Goal: Task Accomplishment & Management: Manage account settings

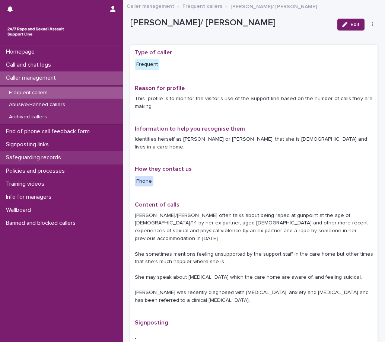
click at [36, 158] on p "Safeguarding records" at bounding box center [35, 157] width 64 height 7
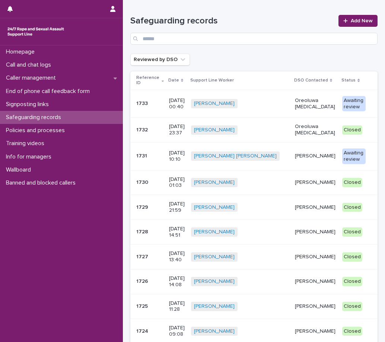
click at [303, 104] on p "Oreoluwa [MEDICAL_DATA]" at bounding box center [315, 104] width 41 height 13
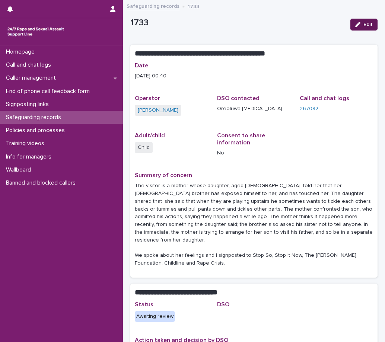
click at [363, 23] on span "Edit" at bounding box center [367, 24] width 9 height 5
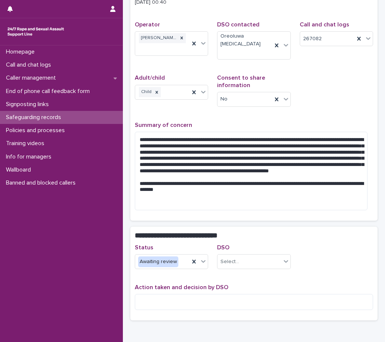
scroll to position [74, 0]
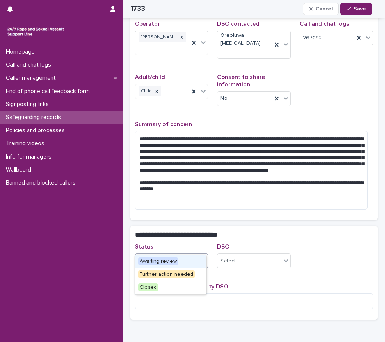
click at [202, 257] on icon at bounding box center [202, 260] width 7 height 7
click at [167, 288] on div "Closed" at bounding box center [170, 287] width 71 height 13
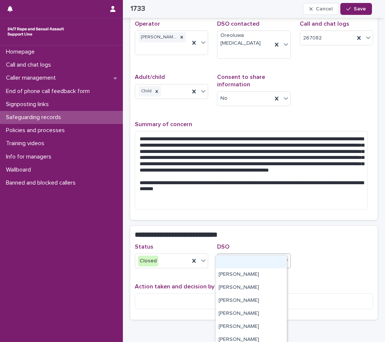
click at [239, 255] on div "Select..." at bounding box center [248, 261] width 63 height 12
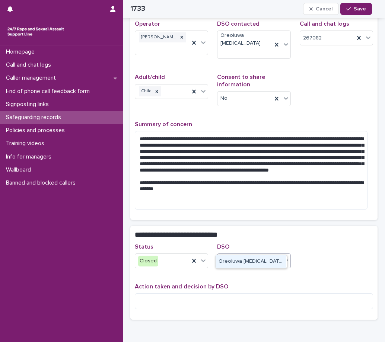
type input "***"
click at [239, 260] on div "Oreoluwa [MEDICAL_DATA]" at bounding box center [250, 261] width 71 height 13
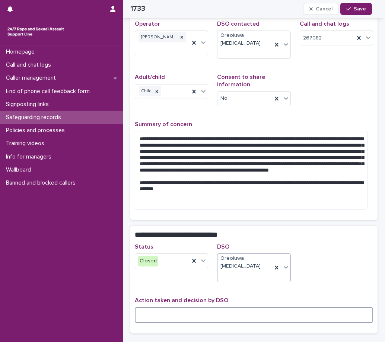
click at [157, 307] on textarea at bounding box center [254, 315] width 238 height 16
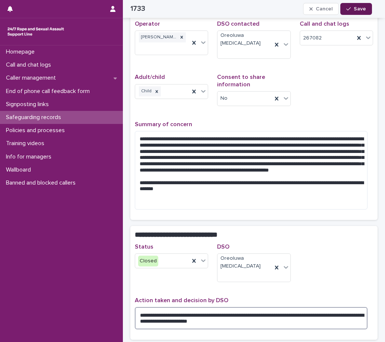
type textarea "**********"
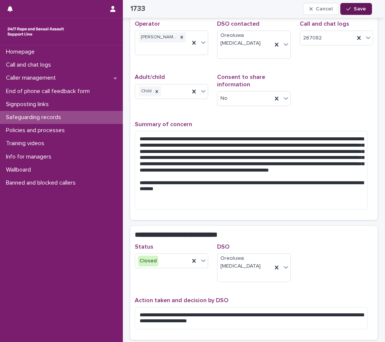
click at [360, 7] on span "Save" at bounding box center [360, 8] width 12 height 5
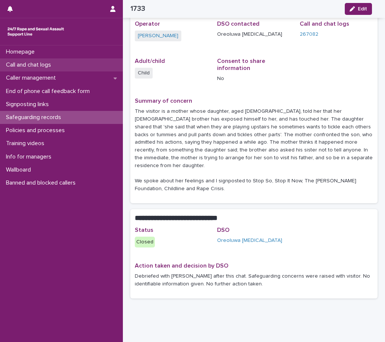
scroll to position [64, 0]
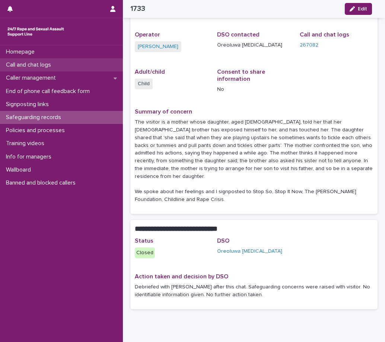
click at [41, 65] on p "Call and chat logs" at bounding box center [30, 64] width 54 height 7
